Goal: Information Seeking & Learning: Learn about a topic

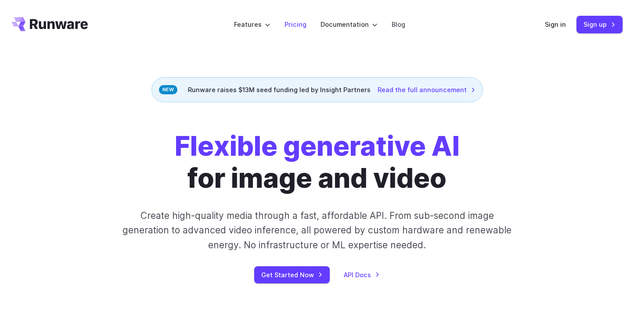
click at [294, 23] on link "Pricing" at bounding box center [296, 24] width 22 height 10
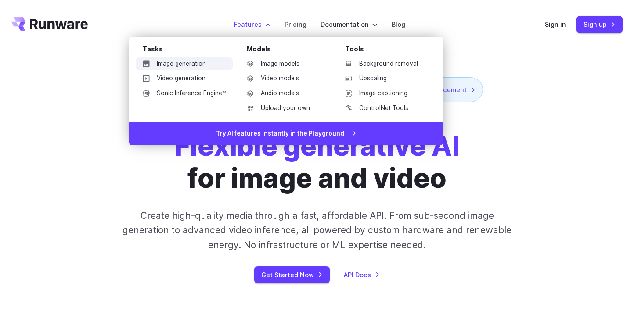
click at [203, 62] on link "Image generation" at bounding box center [184, 64] width 97 height 13
click at [219, 67] on link "Image generation" at bounding box center [184, 64] width 97 height 13
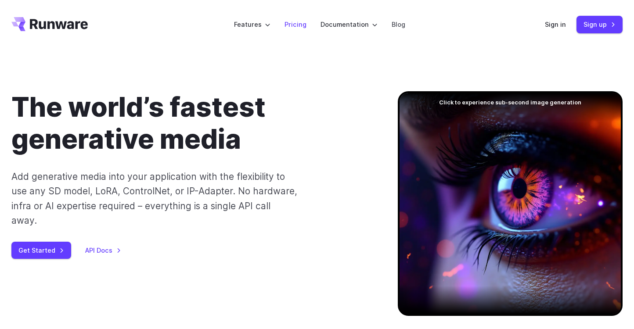
click at [292, 26] on link "Pricing" at bounding box center [296, 24] width 22 height 10
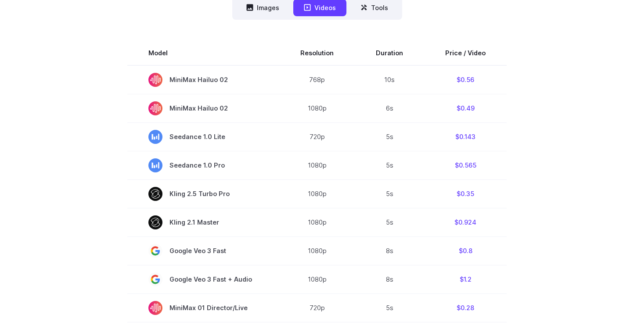
scroll to position [253, 0]
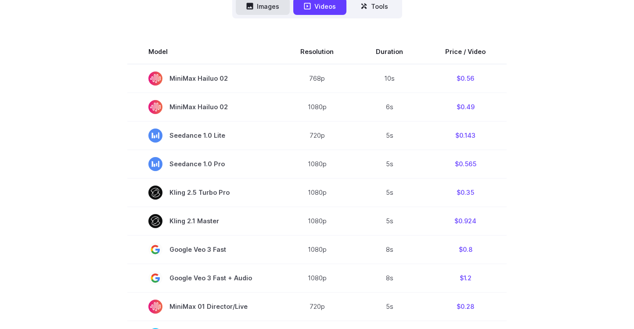
click at [263, 9] on button "Images" at bounding box center [263, 6] width 54 height 17
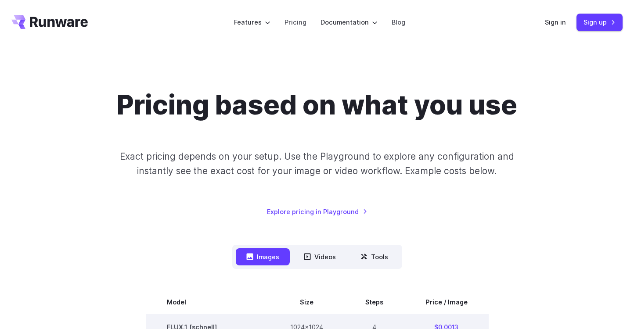
scroll to position [0, 0]
